Goal: Find specific page/section: Locate item on page

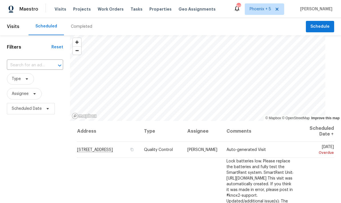
click at [157, 9] on span "Properties" at bounding box center [161, 9] width 22 height 6
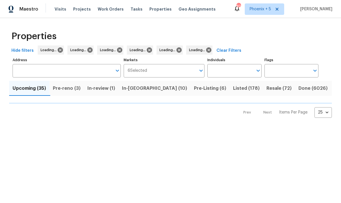
click at [80, 64] on input "Address" at bounding box center [63, 70] width 100 height 13
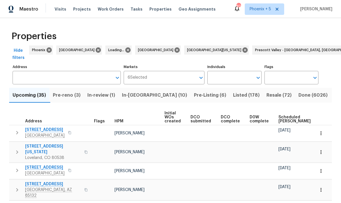
click at [90, 72] on input "Address" at bounding box center [63, 77] width 100 height 13
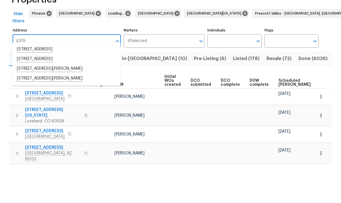
type input "4319"
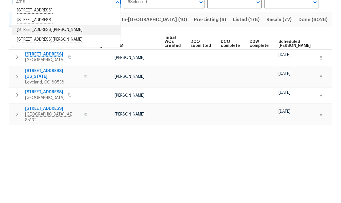
click at [83, 101] on li "[STREET_ADDRESS][PERSON_NAME]" at bounding box center [66, 106] width 108 height 10
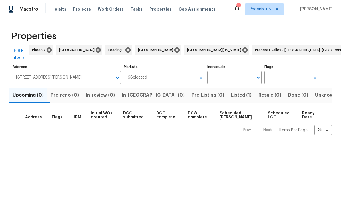
click at [231, 95] on span "Listed (1)" at bounding box center [241, 95] width 21 height 8
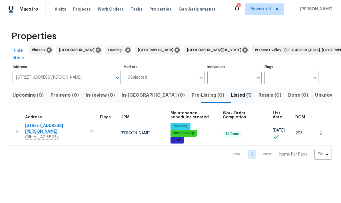
click at [49, 126] on span "[STREET_ADDRESS][PERSON_NAME]" at bounding box center [56, 128] width 62 height 11
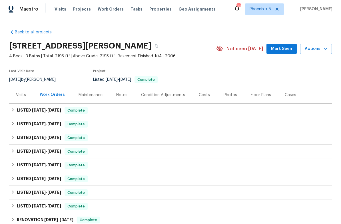
click at [232, 94] on div "Photos" at bounding box center [230, 95] width 13 height 6
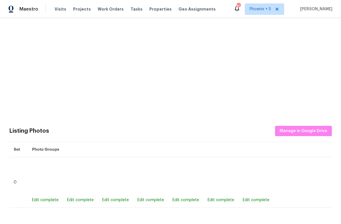
scroll to position [194, 0]
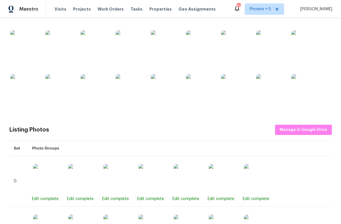
click at [66, 91] on img at bounding box center [59, 88] width 29 height 29
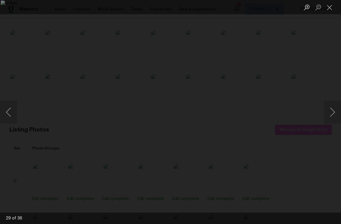
click at [331, 9] on button "Close lightbox" at bounding box center [329, 7] width 11 height 10
